Goal: Task Accomplishment & Management: Manage account settings

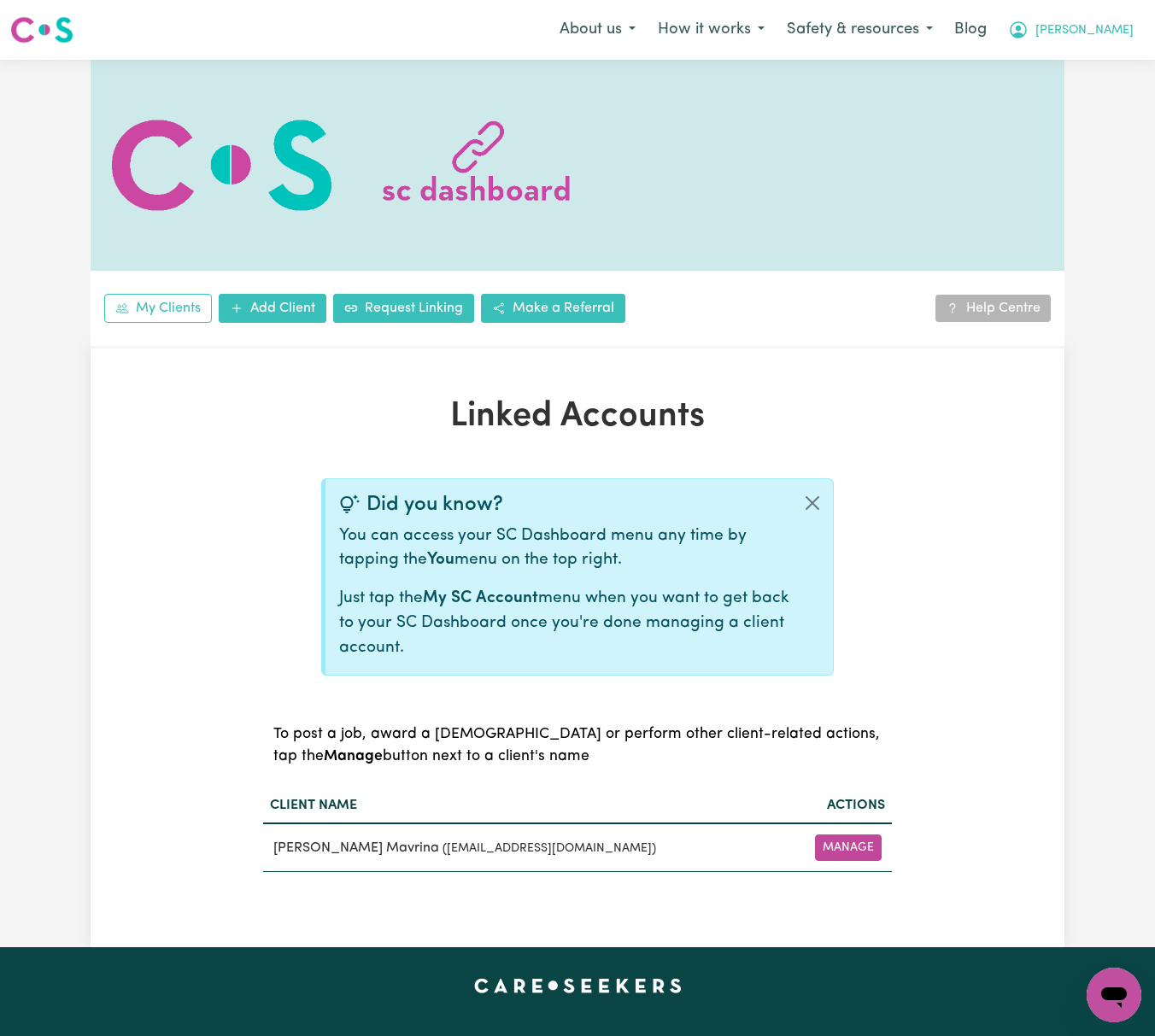
click at [1128, 28] on button "[PERSON_NAME]" at bounding box center [1070, 29] width 148 height 36
click at [1101, 96] on link "Logout" at bounding box center [1076, 97] width 135 height 32
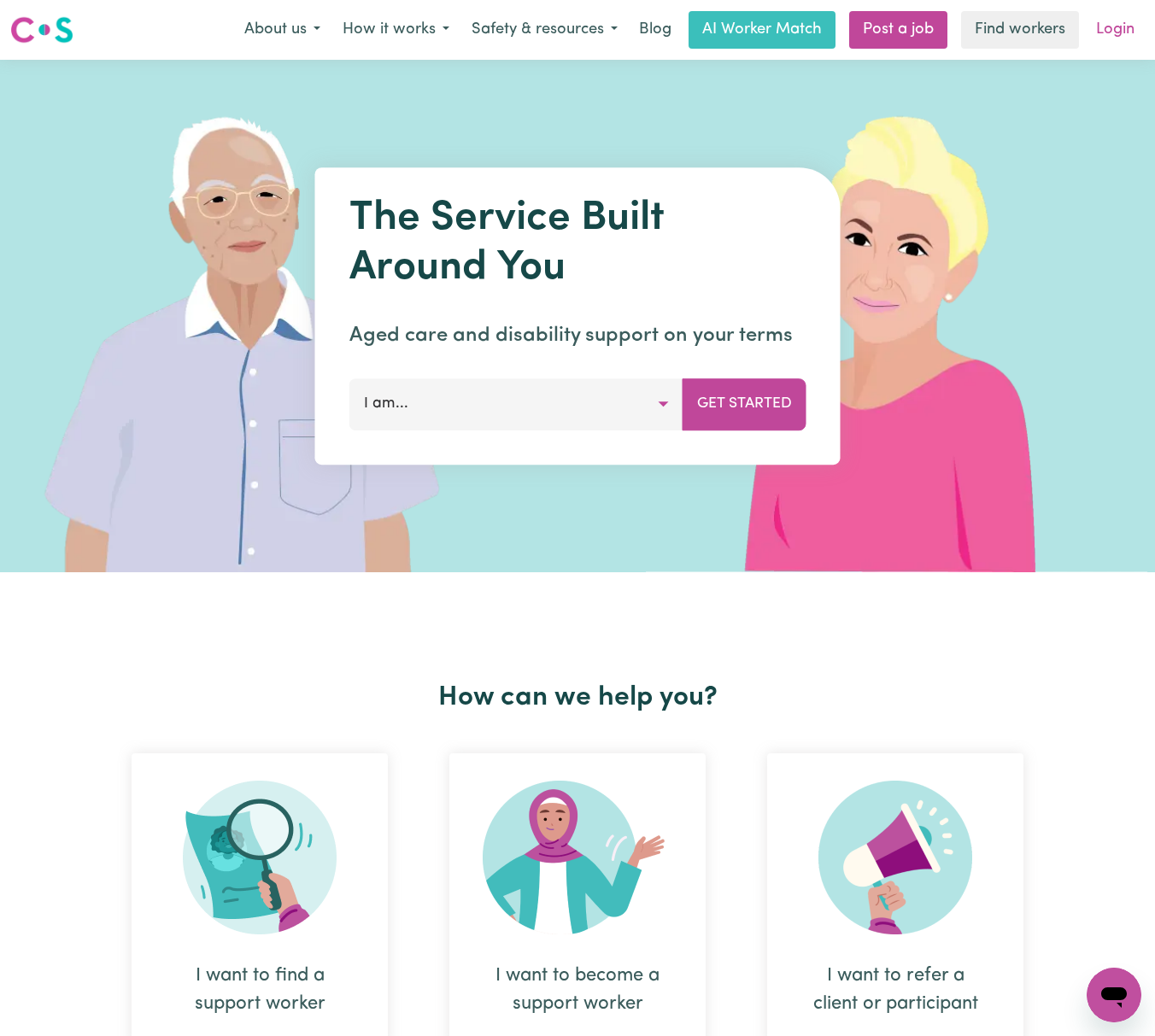
click at [1125, 30] on link "Login" at bounding box center [1115, 29] width 59 height 38
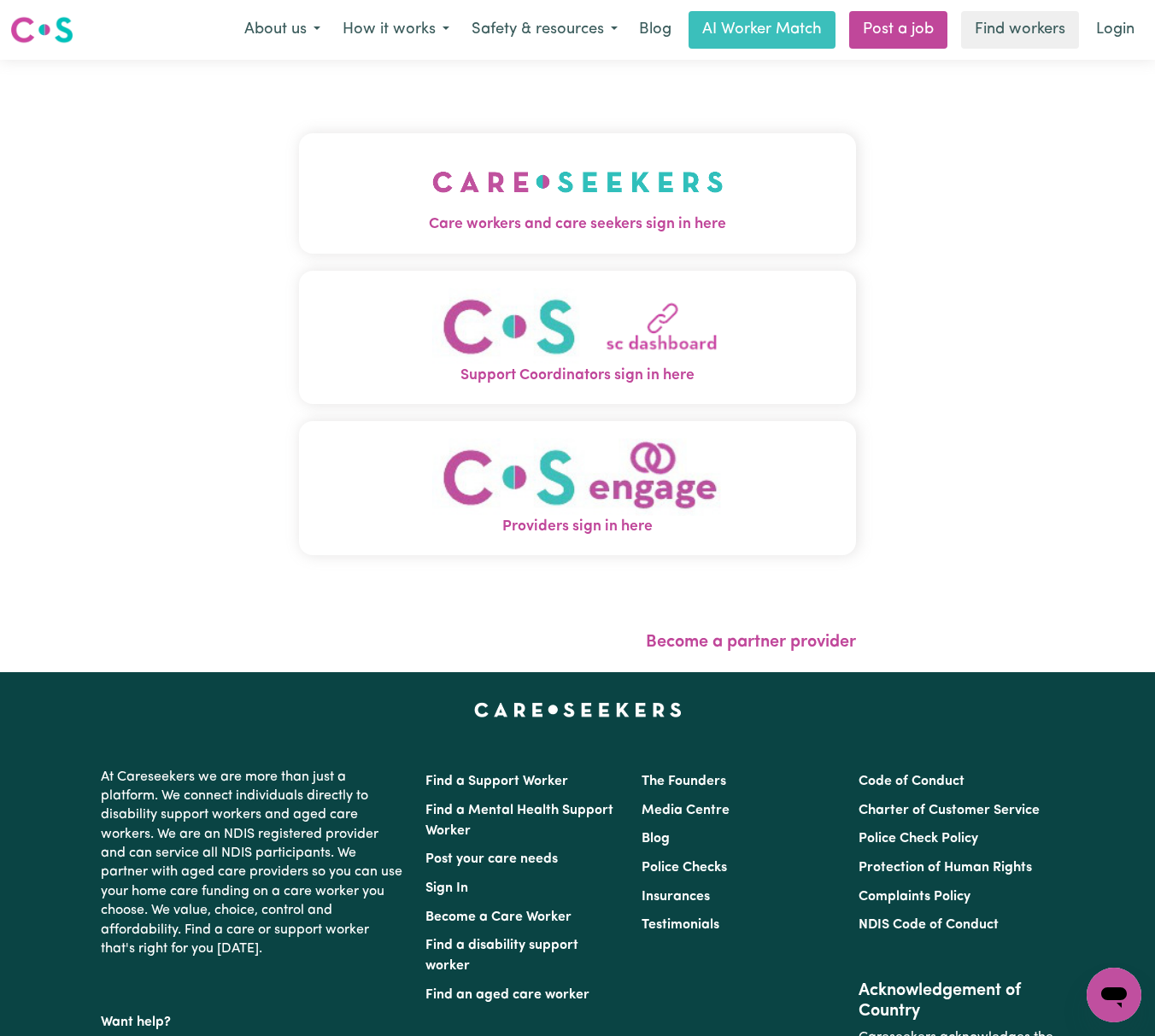
click at [513, 182] on img "Care workers and care seekers sign in here" at bounding box center [577, 182] width 291 height 63
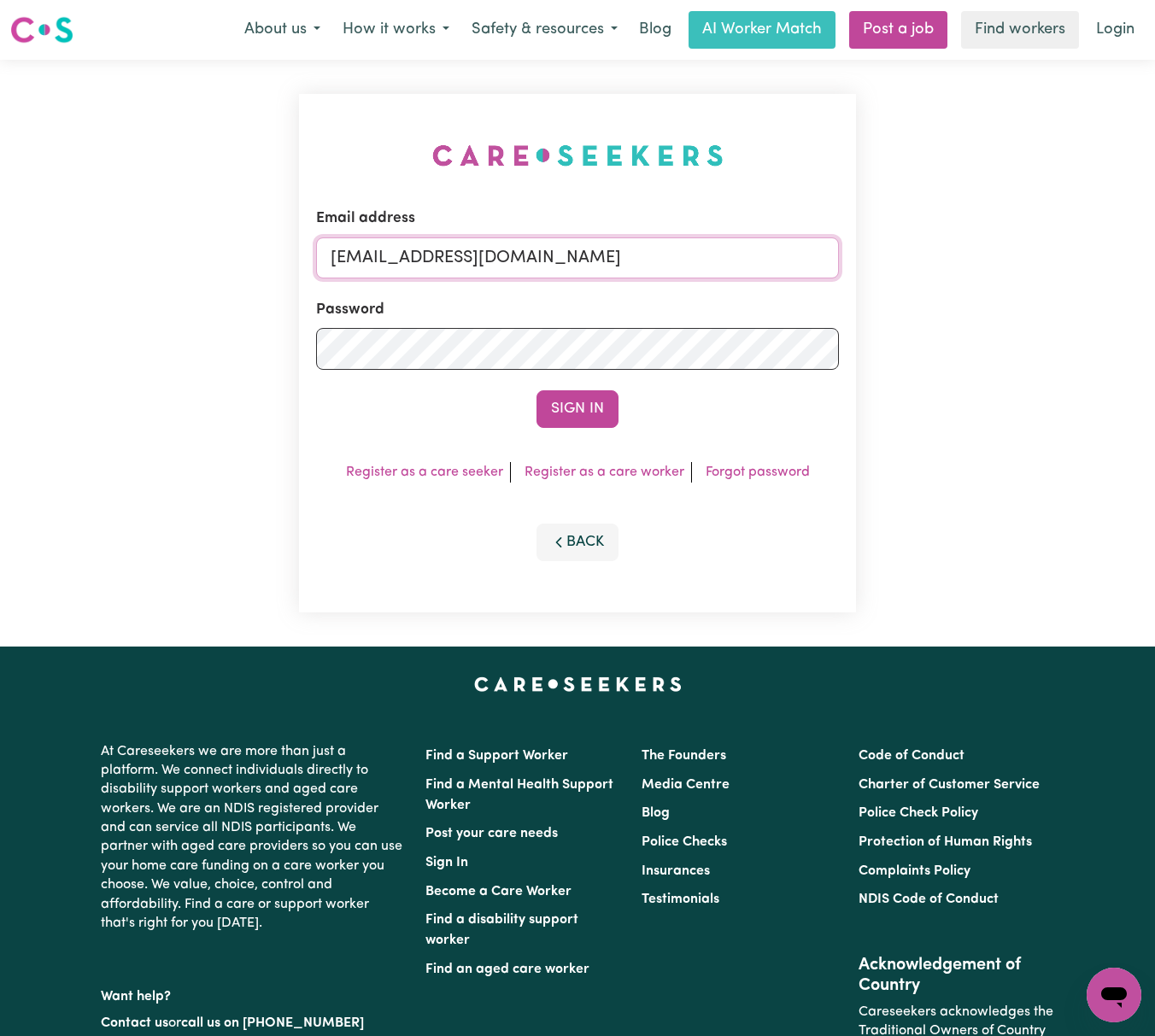
click at [489, 253] on input "[EMAIL_ADDRESS][DOMAIN_NAME]" at bounding box center [577, 257] width 523 height 41
click at [414, 257] on input "[EMAIL_ADDRESS][DOMAIN_NAME]" at bounding box center [577, 257] width 523 height 41
click at [425, 253] on input "[EMAIL_ADDRESS][DOMAIN_NAME]" at bounding box center [577, 257] width 523 height 41
drag, startPoint x: 425, startPoint y: 254, endPoint x: 953, endPoint y: 237, distance: 528.3
click at [953, 237] on div "Email address [EMAIL_ADDRESS][DOMAIN_NAME] Password Sign In Register as a care …" at bounding box center [577, 353] width 1155 height 587
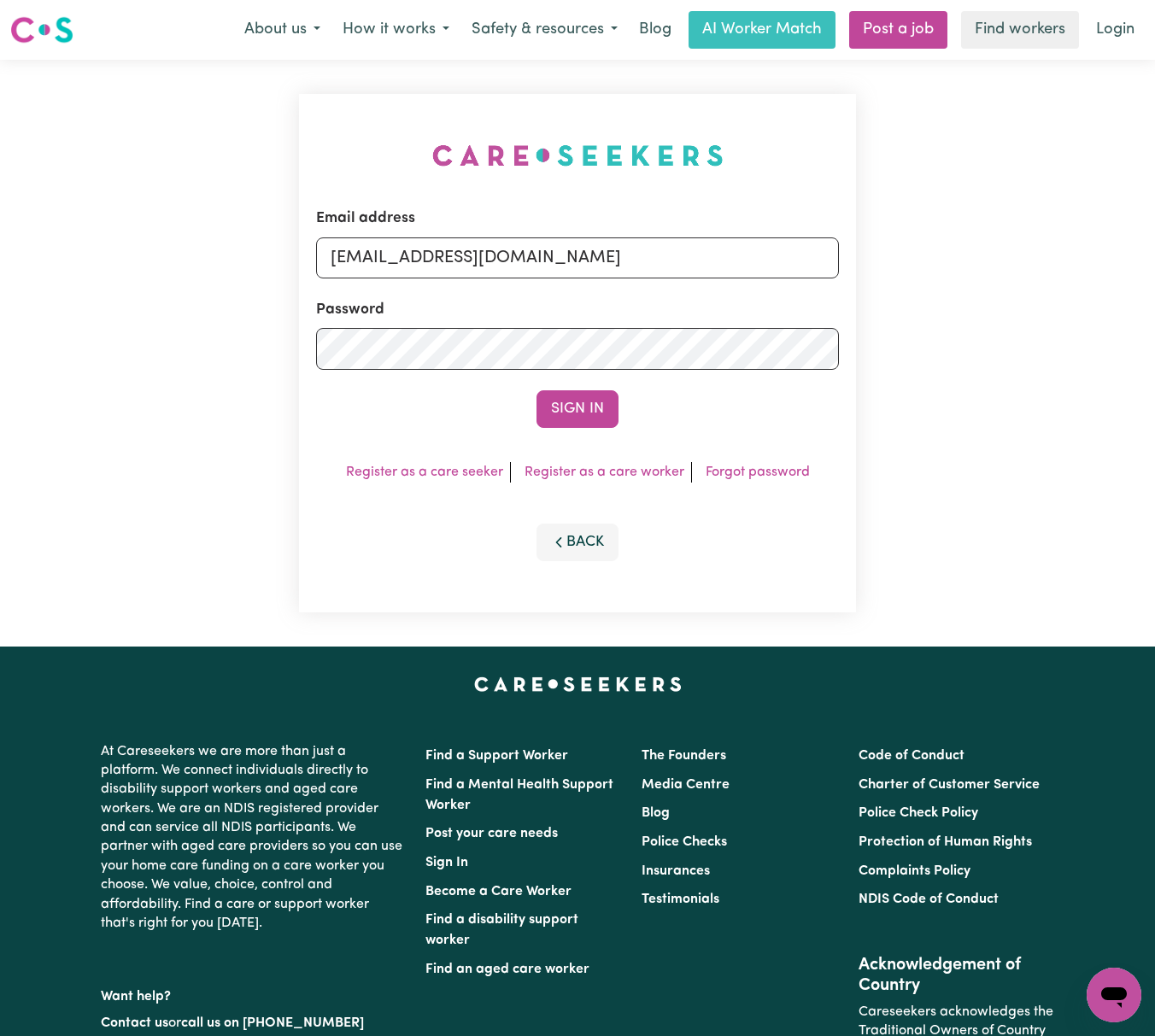
type input "[EMAIL_ADDRESS][DOMAIN_NAME]"
click at [537, 390] on button "Sign In" at bounding box center [577, 409] width 82 height 38
